Goal: Transaction & Acquisition: Purchase product/service

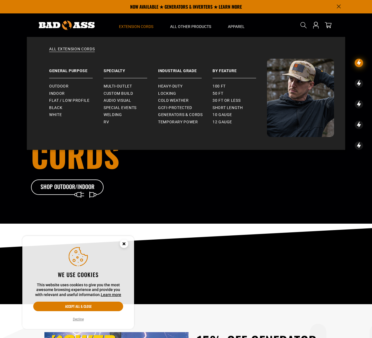
click at [140, 27] on span "Extension Cords" at bounding box center [136, 26] width 34 height 5
click at [57, 93] on span "Indoor" at bounding box center [57, 93] width 16 height 5
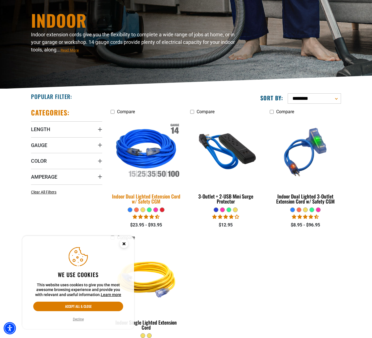
scroll to position [53, 0]
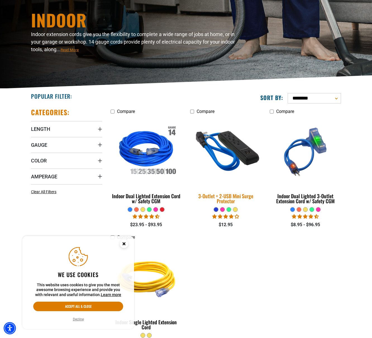
click at [229, 196] on div "3-Outlet + 2-USB Mini Surge Protector" at bounding box center [225, 198] width 71 height 10
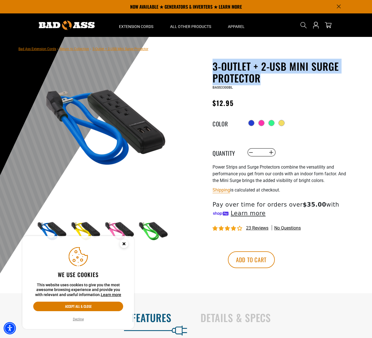
drag, startPoint x: 219, startPoint y: 65, endPoint x: 264, endPoint y: 77, distance: 46.8
click at [264, 77] on h1 "3-Outlet + 2-USB Mini Surge Protector" at bounding box center [281, 71] width 137 height 23
copy h1 "3-Outlet + 2-USB Mini Surge Protector"
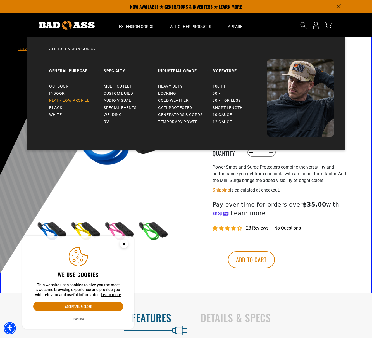
click at [58, 99] on span "Flat / Low Profile" at bounding box center [69, 100] width 41 height 5
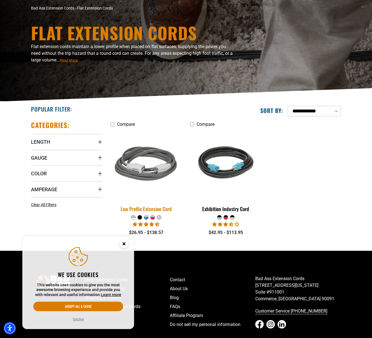
scroll to position [49, 0]
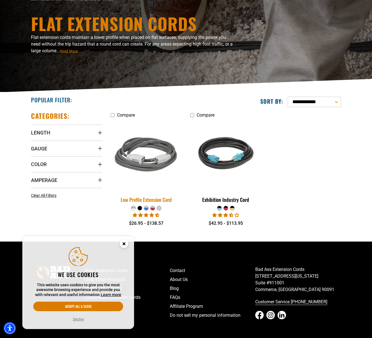
click at [137, 199] on div "Low Profile Extension Cord" at bounding box center [146, 199] width 71 height 5
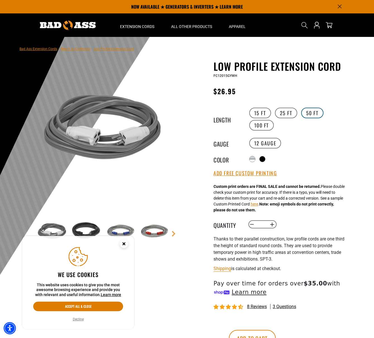
click at [313, 113] on label "50 FT" at bounding box center [313, 113] width 22 height 11
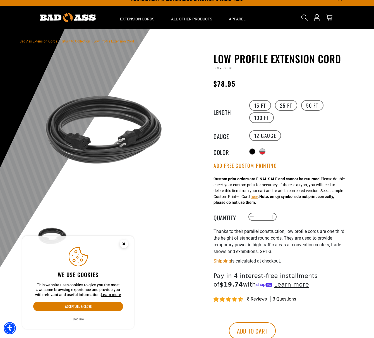
scroll to position [24, 0]
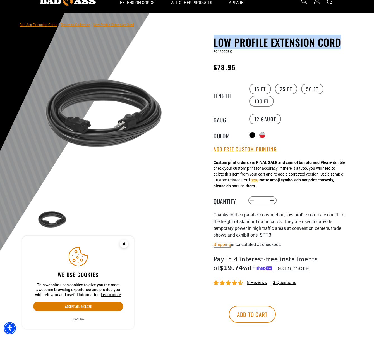
drag, startPoint x: 346, startPoint y: 43, endPoint x: 214, endPoint y: 41, distance: 132.2
click at [214, 41] on h1 "Low Profile Extension Cord" at bounding box center [282, 42] width 137 height 12
copy h1 "Low Profile Extension Cord"
click at [125, 244] on icon "Close this option" at bounding box center [124, 244] width 2 height 2
